Goal: Complete application form: Complete application form

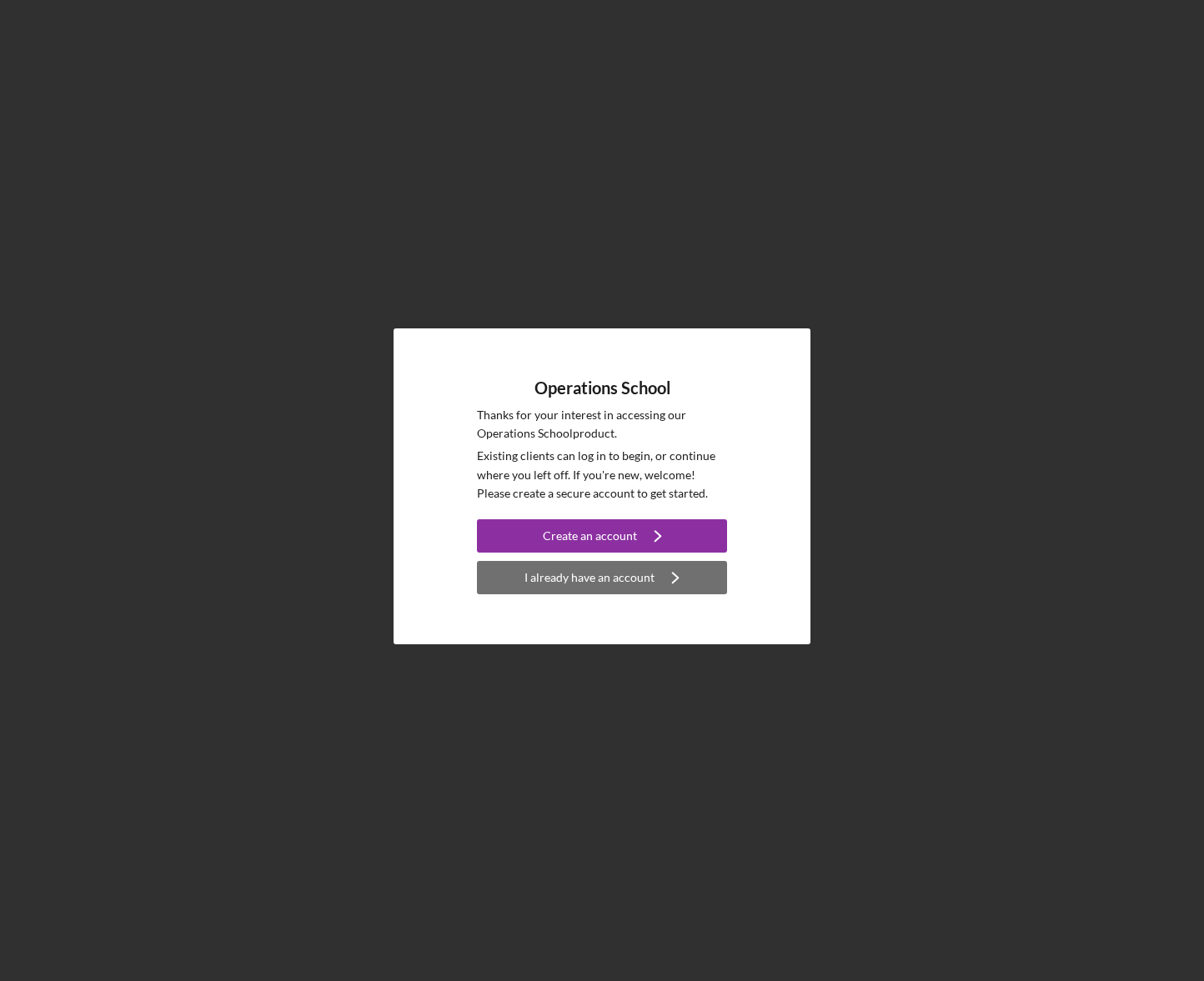
click at [623, 586] on div "I already have an account" at bounding box center [589, 578] width 130 height 34
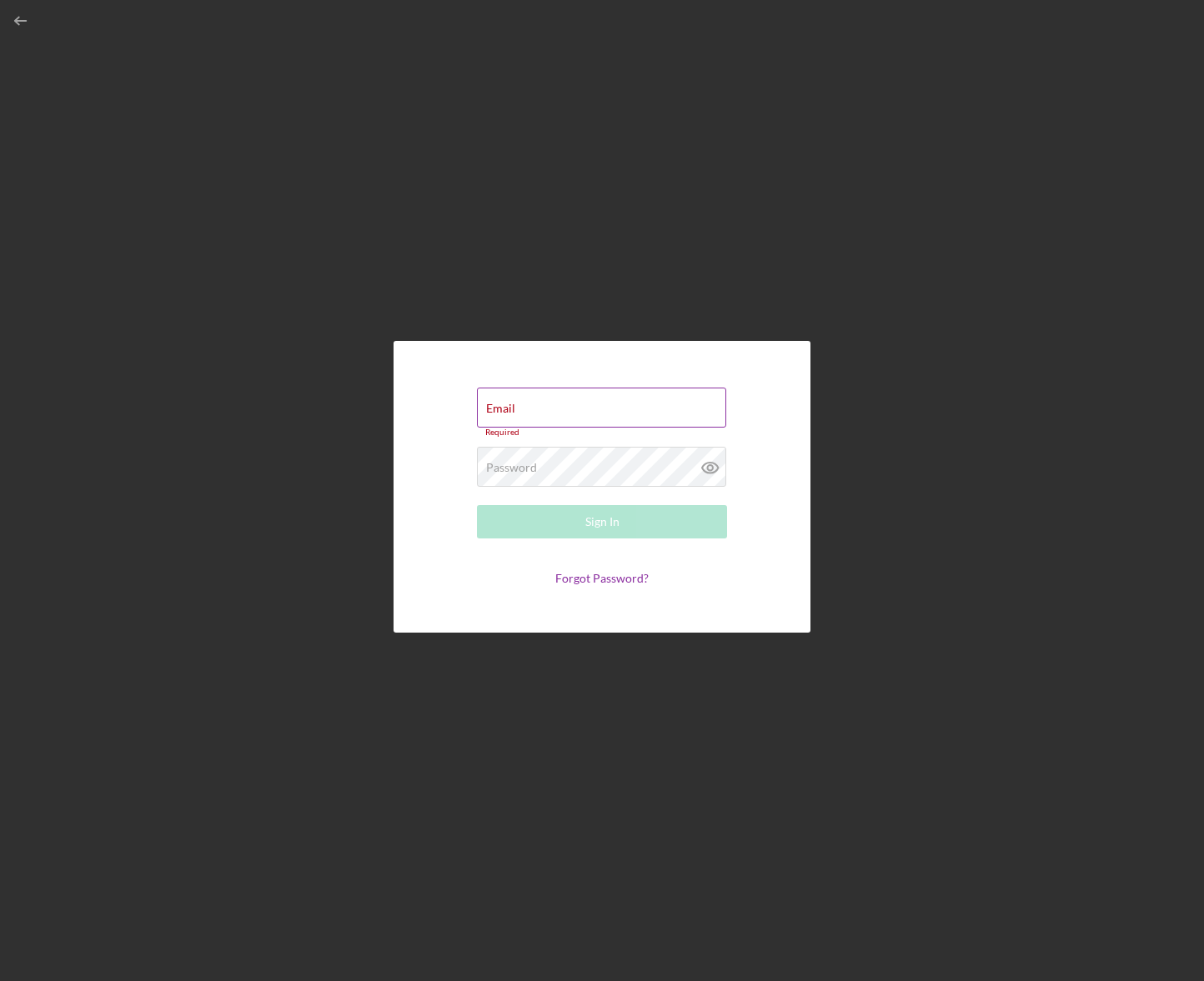
click at [531, 407] on div "Email Required" at bounding box center [602, 412] width 250 height 50
click at [531, 407] on input "Email" at bounding box center [602, 407] width 249 height 40
